Goal: Information Seeking & Learning: Learn about a topic

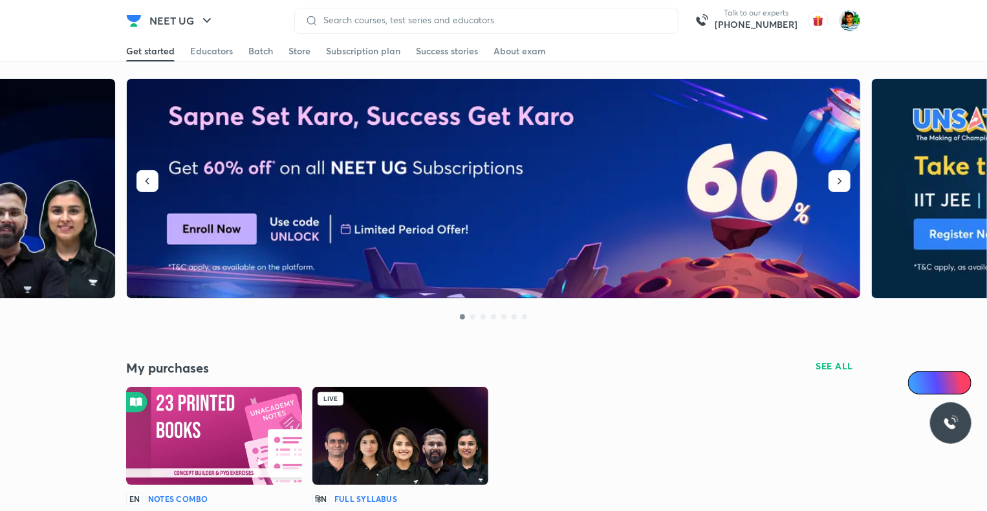
click at [342, 430] on img at bounding box center [400, 436] width 176 height 98
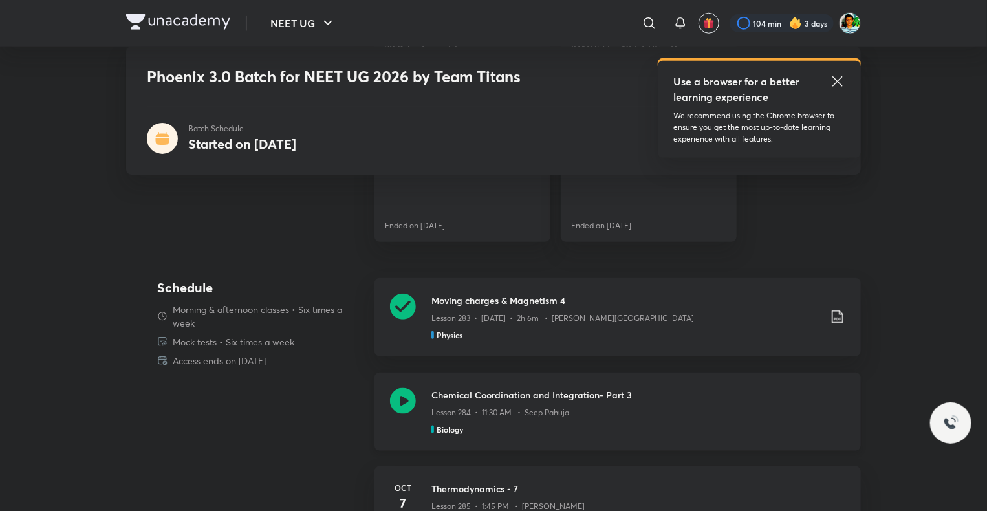
click at [402, 408] on icon at bounding box center [403, 401] width 26 height 26
